Goal: Information Seeking & Learning: Learn about a topic

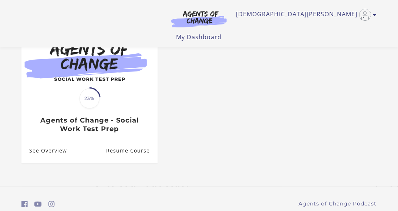
scroll to position [88, 0]
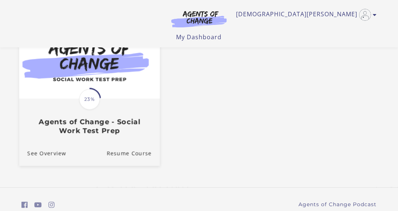
click at [58, 115] on div "Translation missing: en.liquid.partials.dashboard_course_card.progress_descript…" at bounding box center [89, 118] width 141 height 36
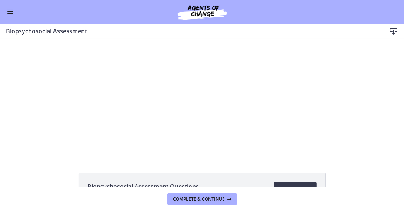
click at [10, 10] on span "Enable menu" at bounding box center [10, 10] width 6 height 1
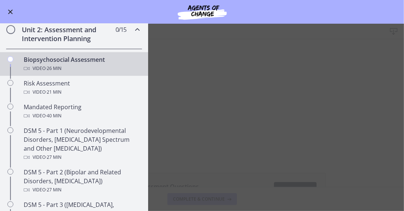
scroll to position [208, 0]
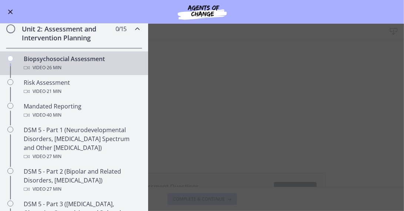
click at [206, 137] on main "Biopsychosocial Assessment Download Enable fullscreen Biopsychosocial Assessmen…" at bounding box center [202, 117] width 404 height 187
click at [231, 183] on main "Biopsychosocial Assessment Download Enable fullscreen Biopsychosocial Assessmen…" at bounding box center [202, 117] width 404 height 187
click at [274, 54] on main "Biopsychosocial Assessment Download Enable fullscreen Biopsychosocial Assessmen…" at bounding box center [202, 117] width 404 height 187
click at [16, 10] on div "Go to Dashboard" at bounding box center [202, 12] width 404 height 24
drag, startPoint x: 16, startPoint y: 11, endPoint x: 11, endPoint y: 11, distance: 4.8
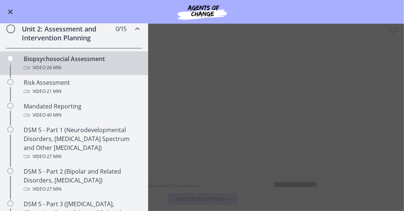
click at [11, 11] on div "Go to Dashboard" at bounding box center [202, 12] width 404 height 24
click at [11, 11] on span "Enable menu" at bounding box center [10, 12] width 5 height 5
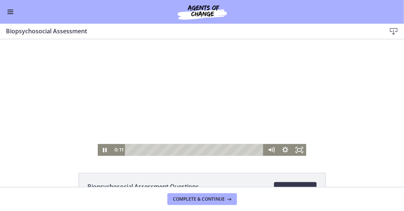
click at [147, 97] on div at bounding box center [202, 97] width 208 height 117
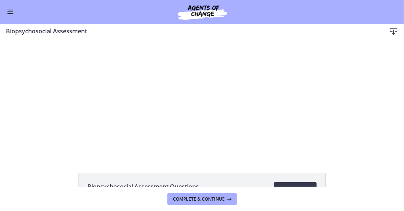
click at [11, 10] on span "Enable menu" at bounding box center [10, 10] width 6 height 1
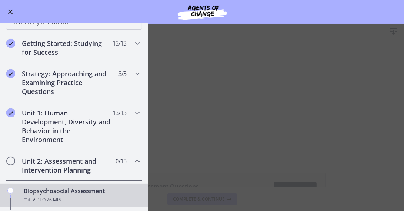
scroll to position [76, 0]
click at [127, 111] on div "Unit 1: Human Development, Diversity and Behavior in the Environment 13 / 13 Co…" at bounding box center [74, 126] width 136 height 48
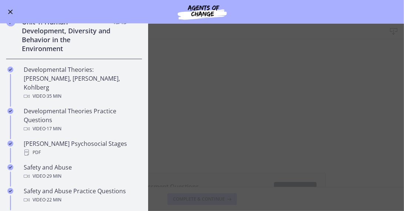
scroll to position [165, 0]
